Goal: Transaction & Acquisition: Purchase product/service

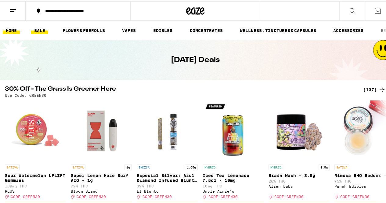
click at [12, 28] on link "HOME" at bounding box center [11, 29] width 17 height 7
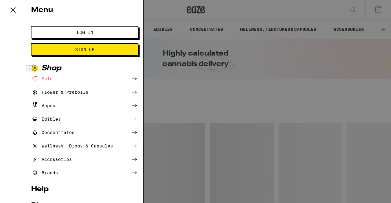
click at [48, 173] on div "Brands" at bounding box center [44, 172] width 27 height 7
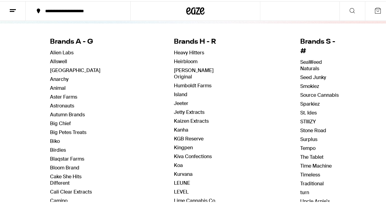
scroll to position [57, 0]
